Goal: Task Accomplishment & Management: Manage account settings

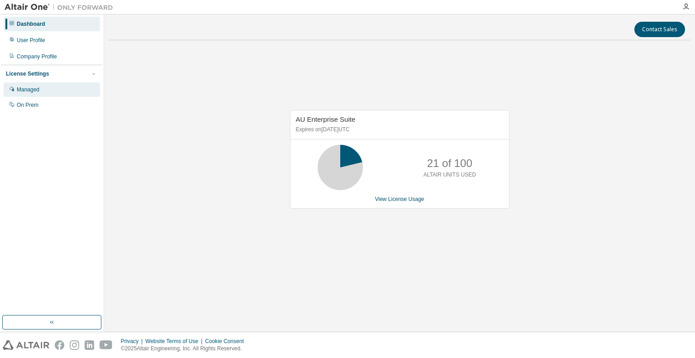
click at [56, 89] on div "Managed" at bounding box center [52, 89] width 96 height 14
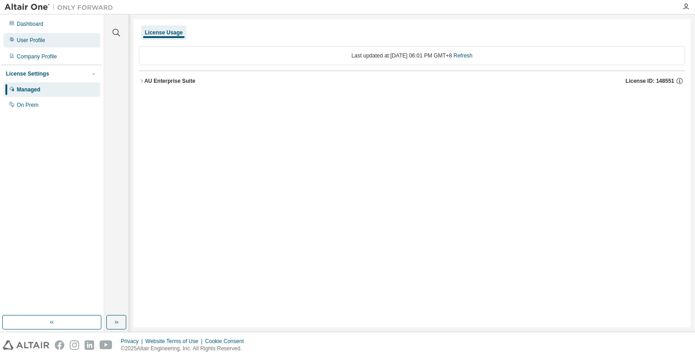
click at [62, 45] on div "User Profile" at bounding box center [52, 40] width 96 height 14
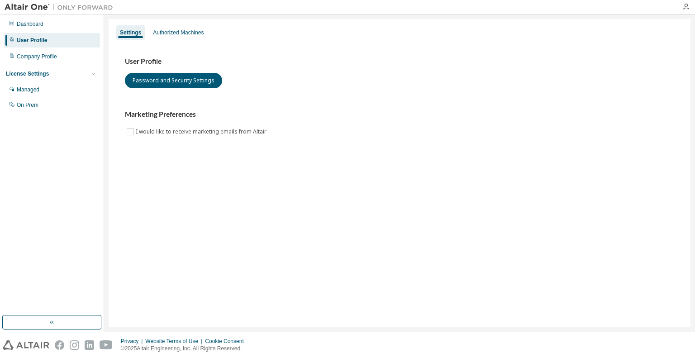
click at [164, 41] on div "User Profile Password and Security Settings Marketing Preferences I would like …" at bounding box center [399, 103] width 571 height 124
click at [171, 34] on div "Authorized Machines" at bounding box center [178, 32] width 51 height 7
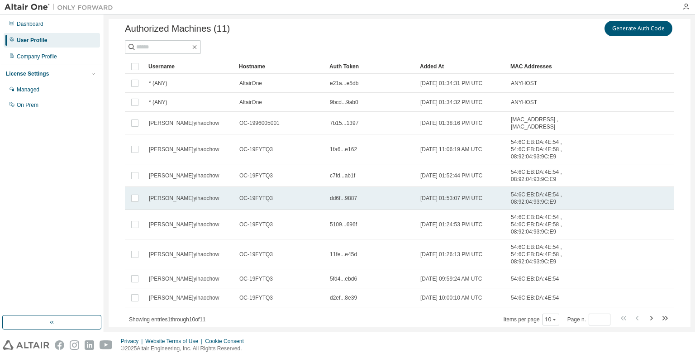
scroll to position [59, 0]
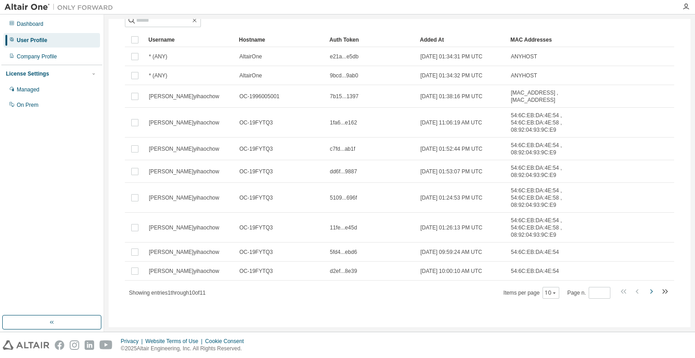
click at [647, 291] on icon "button" at bounding box center [651, 291] width 11 height 11
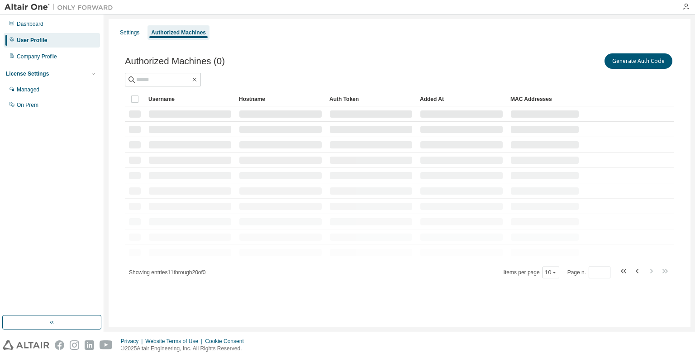
scroll to position [0, 0]
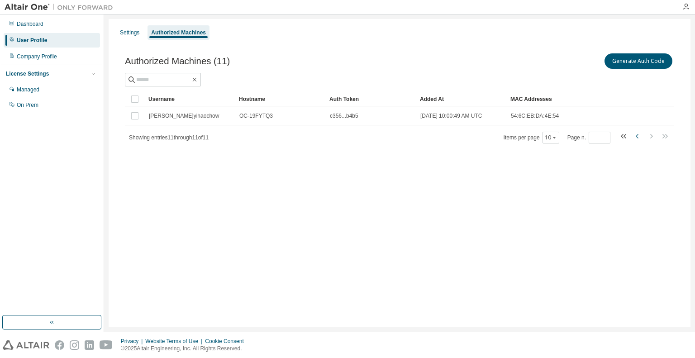
click at [637, 134] on icon "button" at bounding box center [637, 136] width 3 height 5
type input "*"
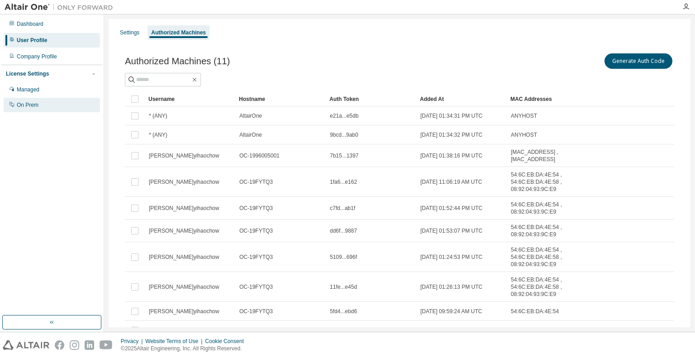
click at [54, 104] on div "On Prem" at bounding box center [52, 105] width 96 height 14
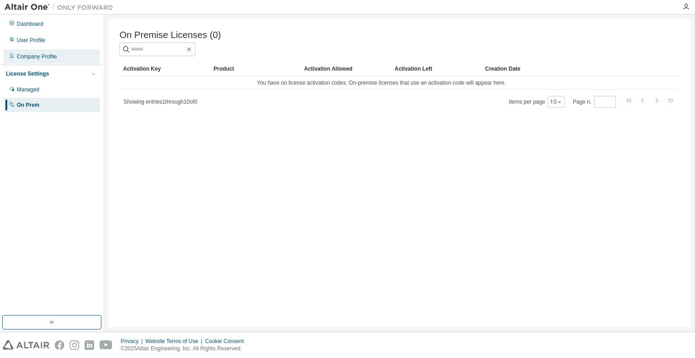
click at [52, 51] on div "Company Profile" at bounding box center [52, 56] width 96 height 14
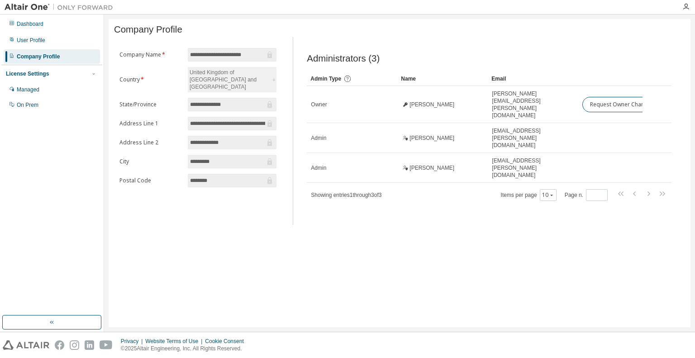
click at [52, 48] on div "Dashboard User Profile Company Profile License Settings Managed On Prem" at bounding box center [51, 64] width 101 height 97
click at [52, 45] on div "User Profile" at bounding box center [52, 40] width 96 height 14
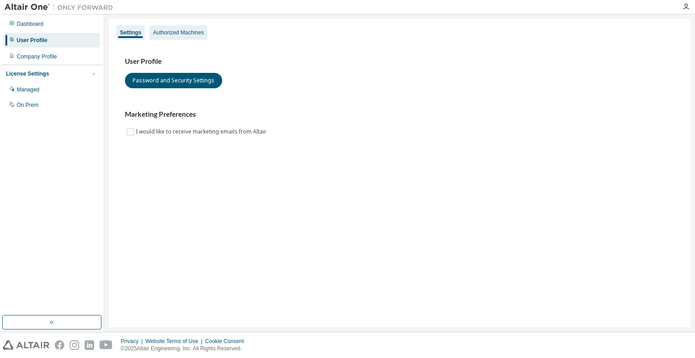
click at [171, 29] on div "Authorized Machines" at bounding box center [178, 32] width 51 height 7
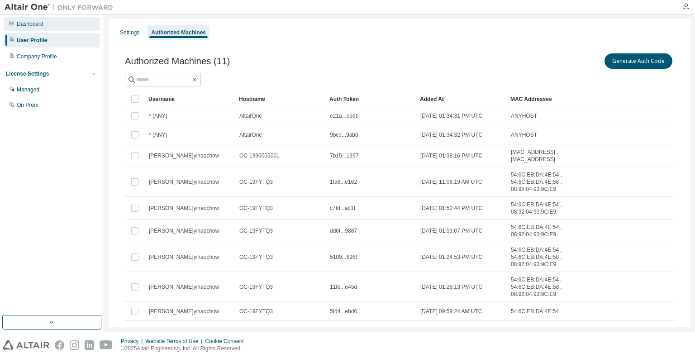
click at [47, 28] on div "Dashboard" at bounding box center [52, 24] width 96 height 14
